Goal: Navigation & Orientation: Find specific page/section

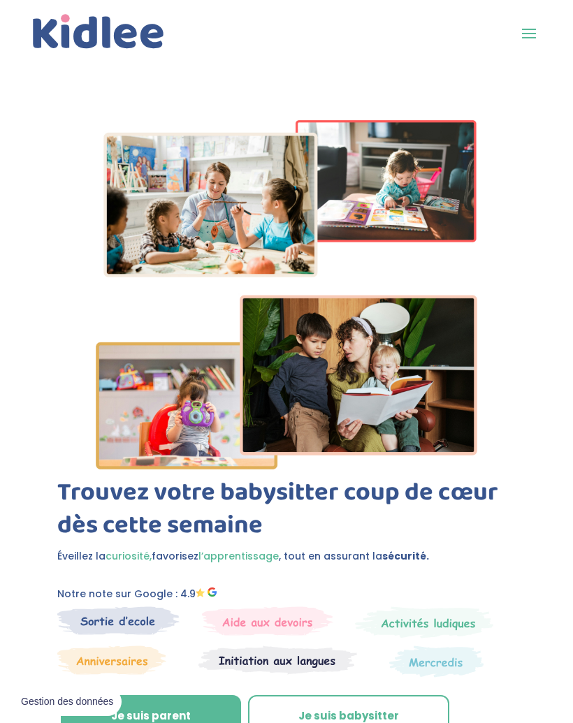
click at [526, 29] on span at bounding box center [529, 33] width 22 height 22
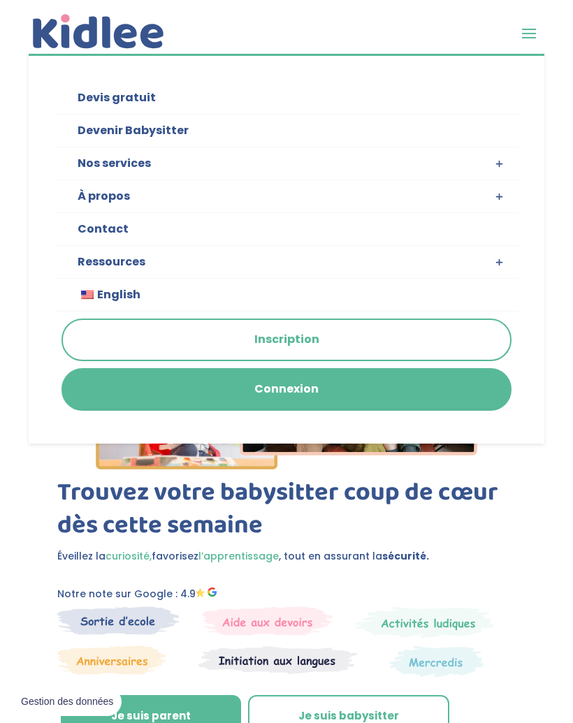
click at [520, 537] on div "Trouvez votre babysitter coup de cœur dès cette semaine Éveillez la curiosité, …" at bounding box center [286, 432] width 573 height 736
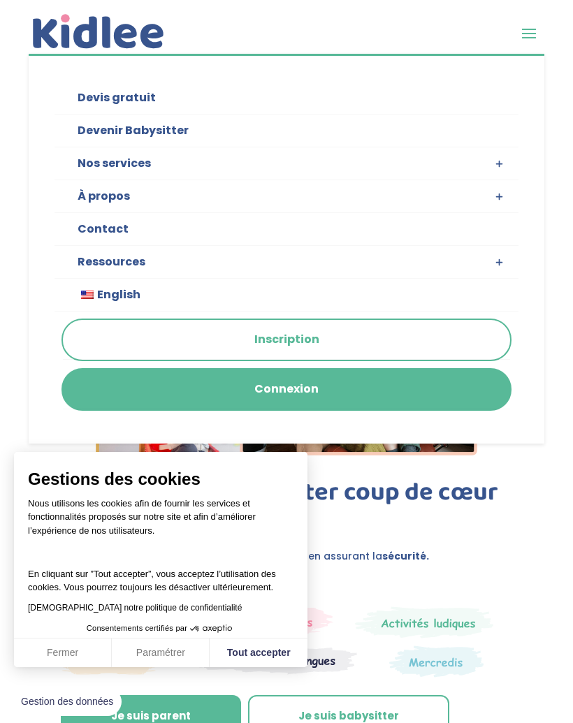
click at [378, 384] on link "Connexion" at bounding box center [286, 390] width 447 height 40
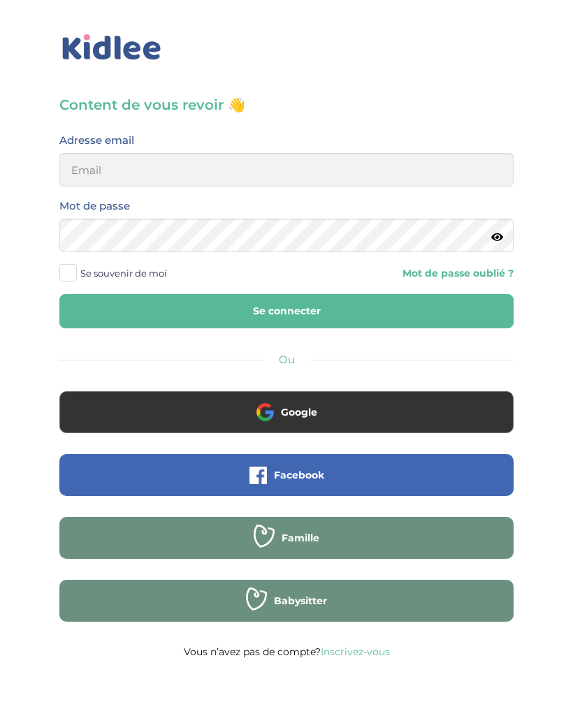
click at [294, 423] on button "Google" at bounding box center [286, 412] width 454 height 42
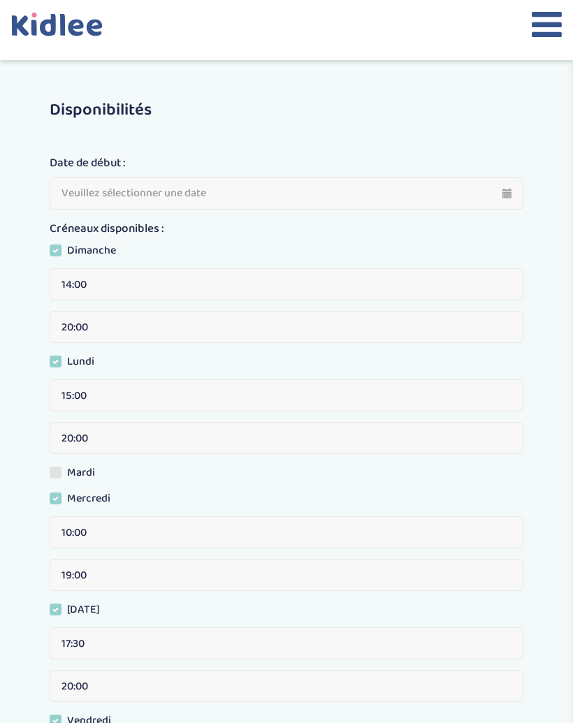
click at [62, 29] on icon at bounding box center [62, 25] width 5 height 22
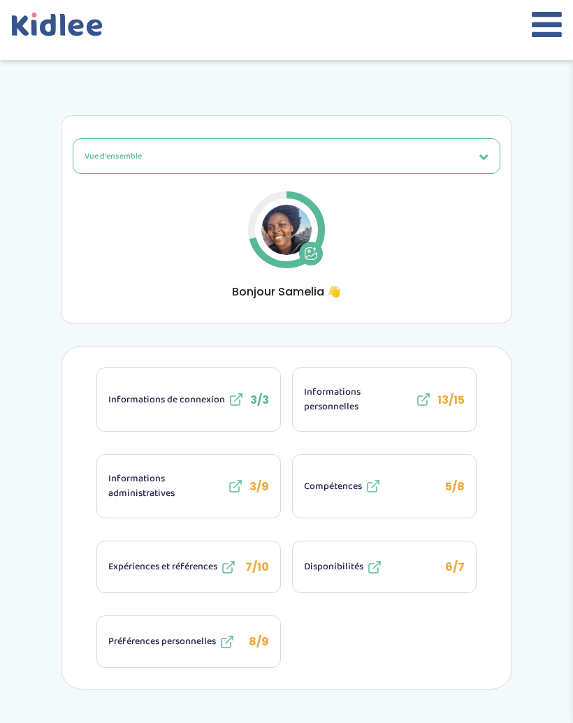
click at [540, 27] on icon at bounding box center [547, 24] width 30 height 35
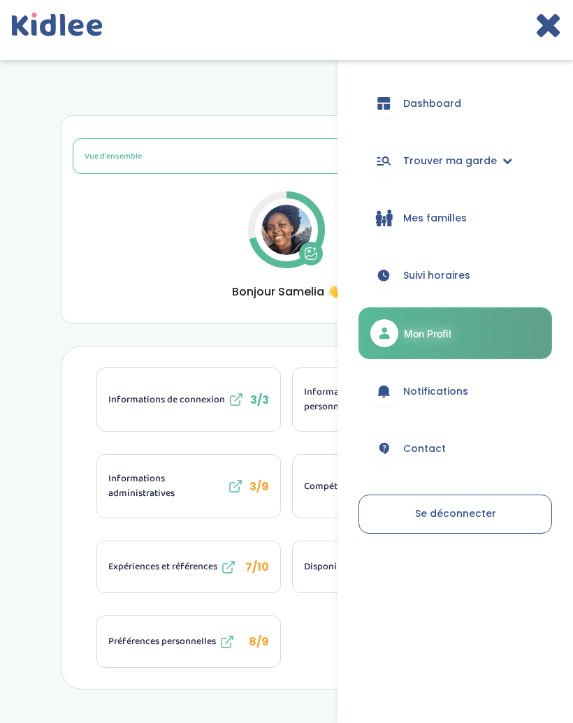
click at [451, 96] on span "Dashboard" at bounding box center [432, 103] width 58 height 15
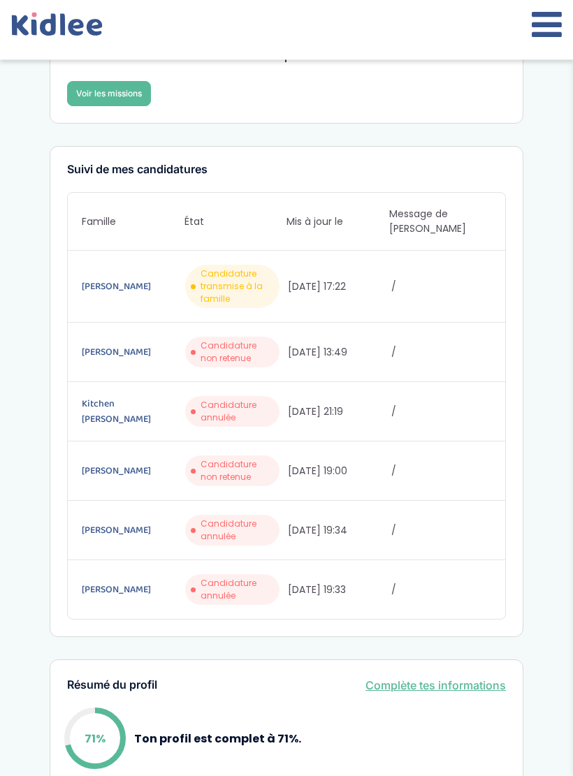
scroll to position [151, 0]
click at [124, 279] on link "Darmont Céline" at bounding box center [132, 286] width 101 height 15
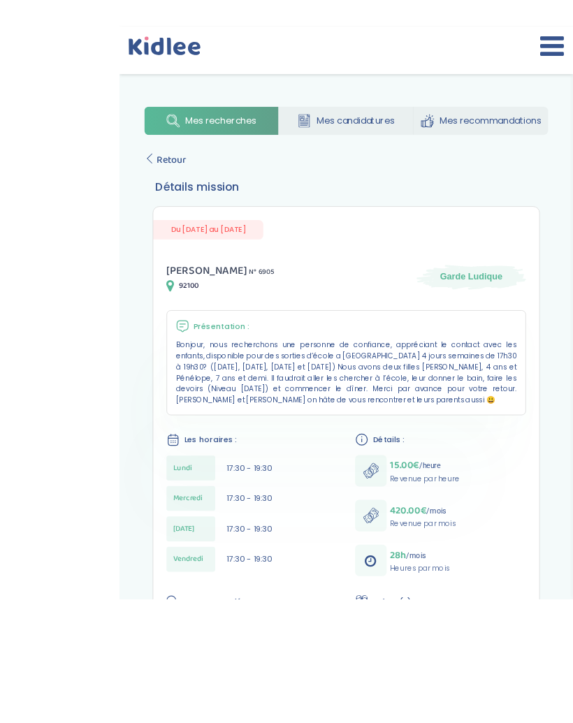
scroll to position [221, 0]
